Goal: Task Accomplishment & Management: Manage account settings

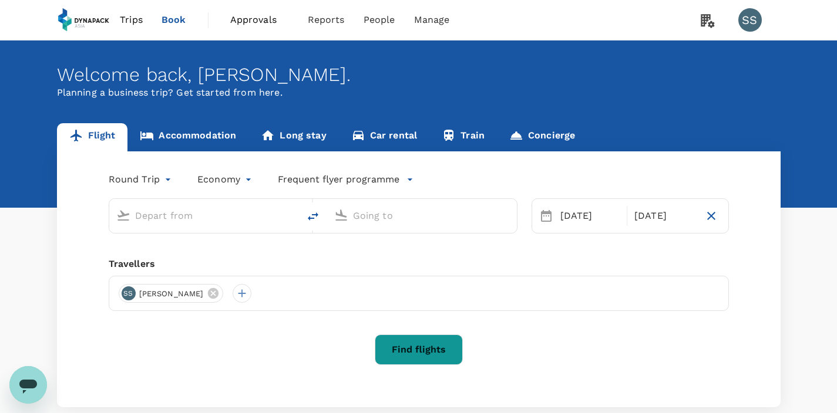
click at [137, 20] on span "Trips" at bounding box center [131, 20] width 23 height 14
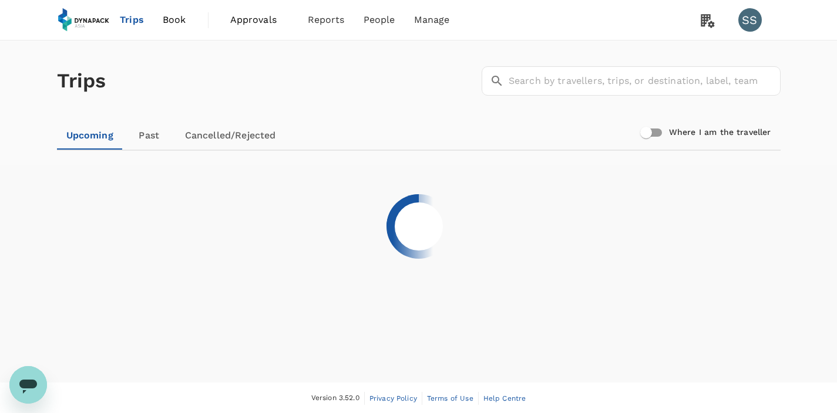
click at [150, 136] on link "Past" at bounding box center [149, 136] width 53 height 28
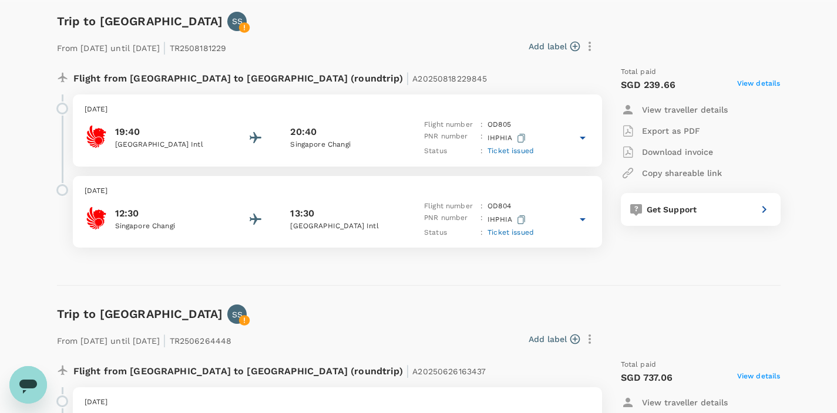
scroll to position [146, 0]
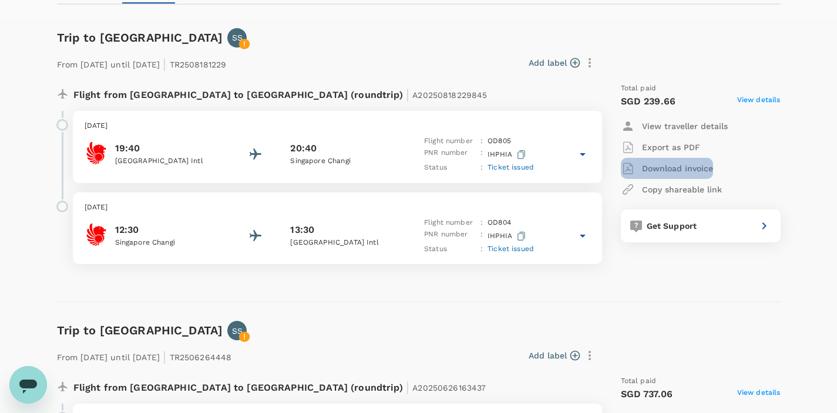
click at [675, 167] on p "Download invoice" at bounding box center [677, 169] width 71 height 12
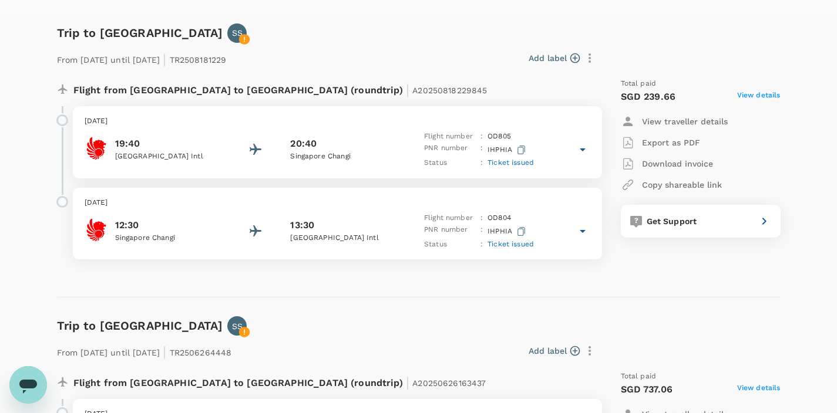
scroll to position [0, 0]
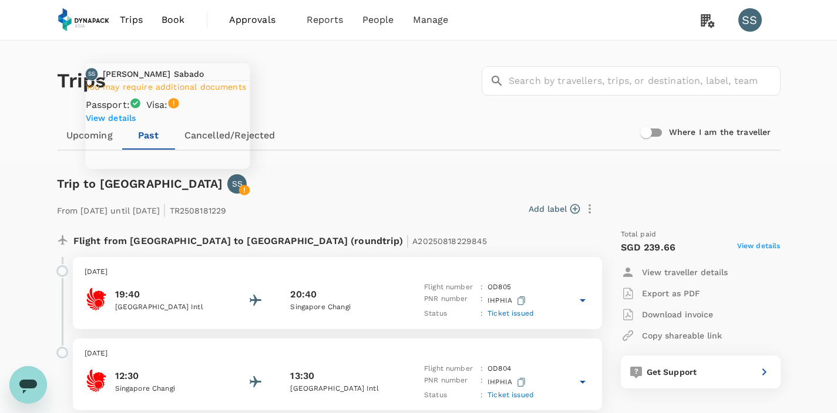
click at [239, 190] on icon at bounding box center [244, 190] width 11 height 11
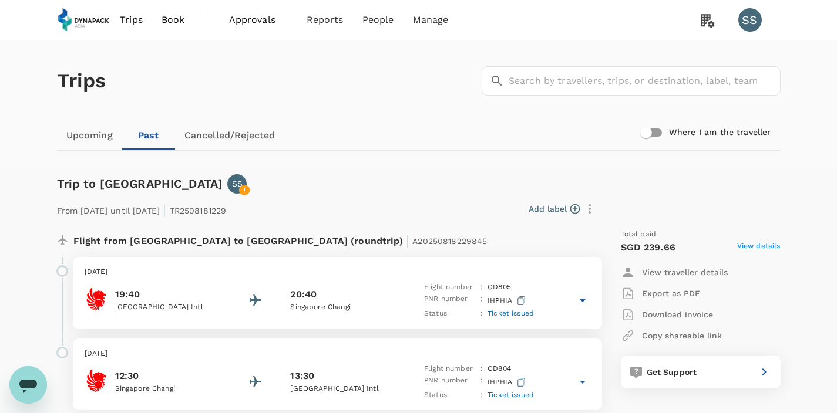
click at [295, 192] on div "From [DATE] until [DATE] | TR2508181229 Add label Flight from [GEOGRAPHIC_DATA]…" at bounding box center [409, 302] width 742 height 254
click at [141, 20] on span "Trips" at bounding box center [131, 20] width 23 height 14
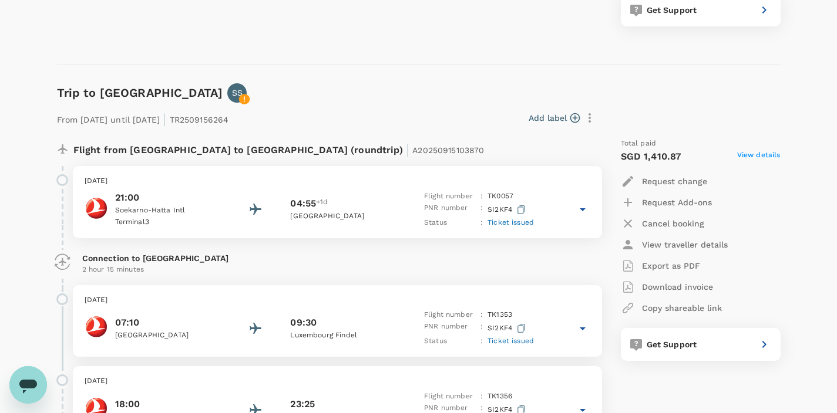
scroll to position [410, 0]
